Goal: Information Seeking & Learning: Learn about a topic

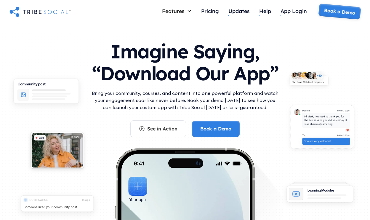
click at [332, 16] on link "Book a Demo" at bounding box center [339, 12] width 43 height 16
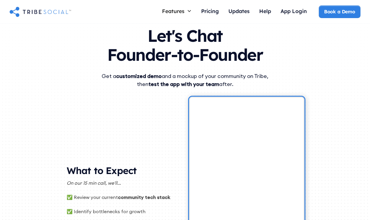
scroll to position [12, 0]
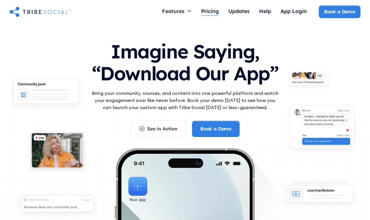
click at [206, 10] on div "Pricing" at bounding box center [210, 11] width 18 height 7
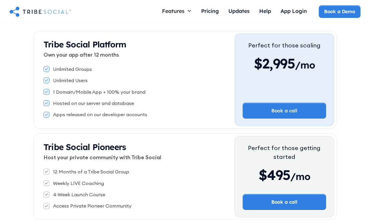
scroll to position [109, 0]
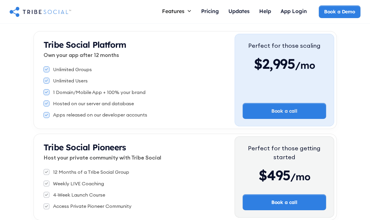
click at [274, 60] on div "$2,995 /mo" at bounding box center [284, 64] width 72 height 18
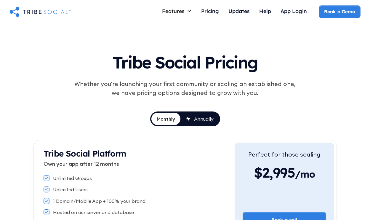
scroll to position [0, 0]
